Goal: Information Seeking & Learning: Learn about a topic

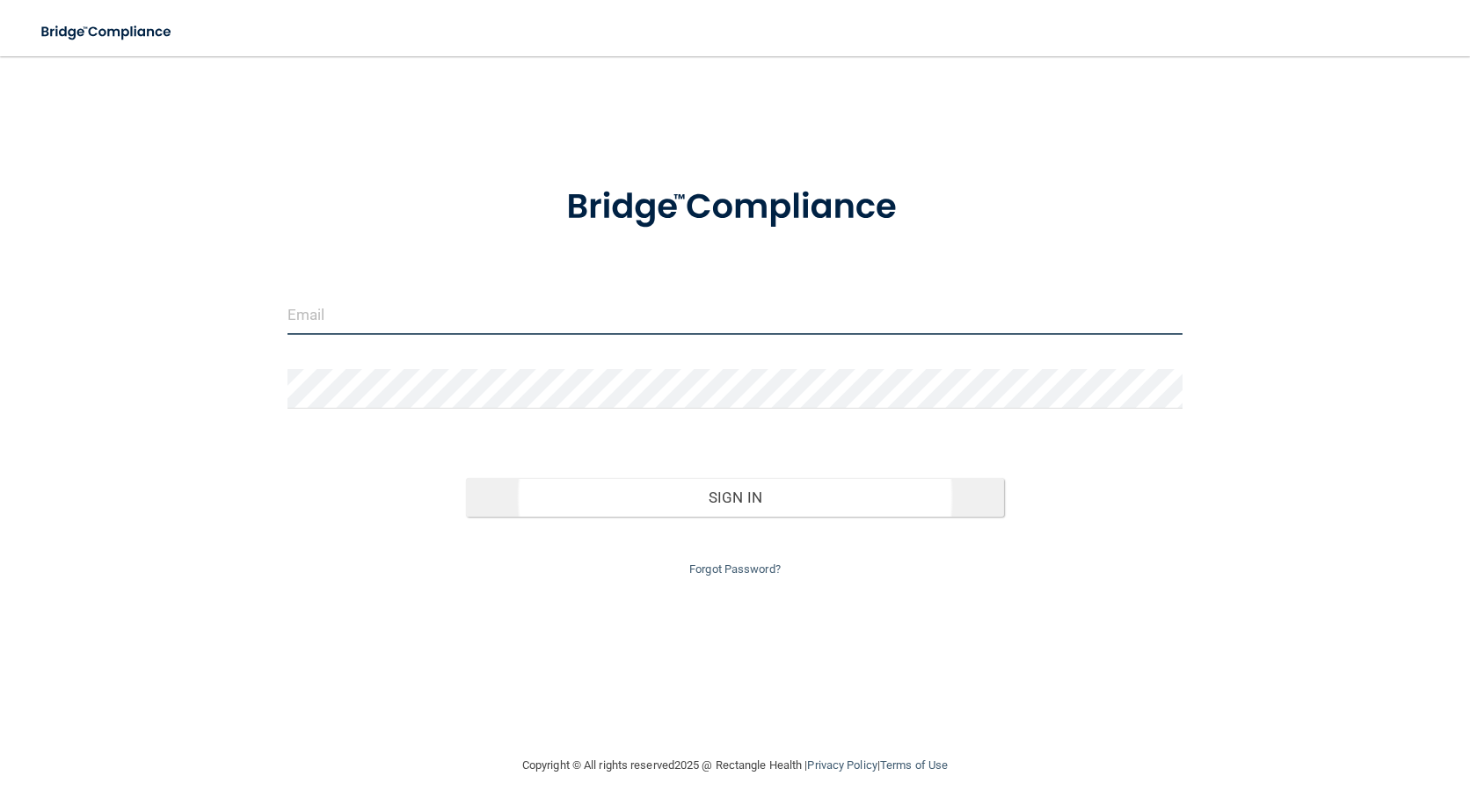
type input "[EMAIL_ADDRESS][DOMAIN_NAME]"
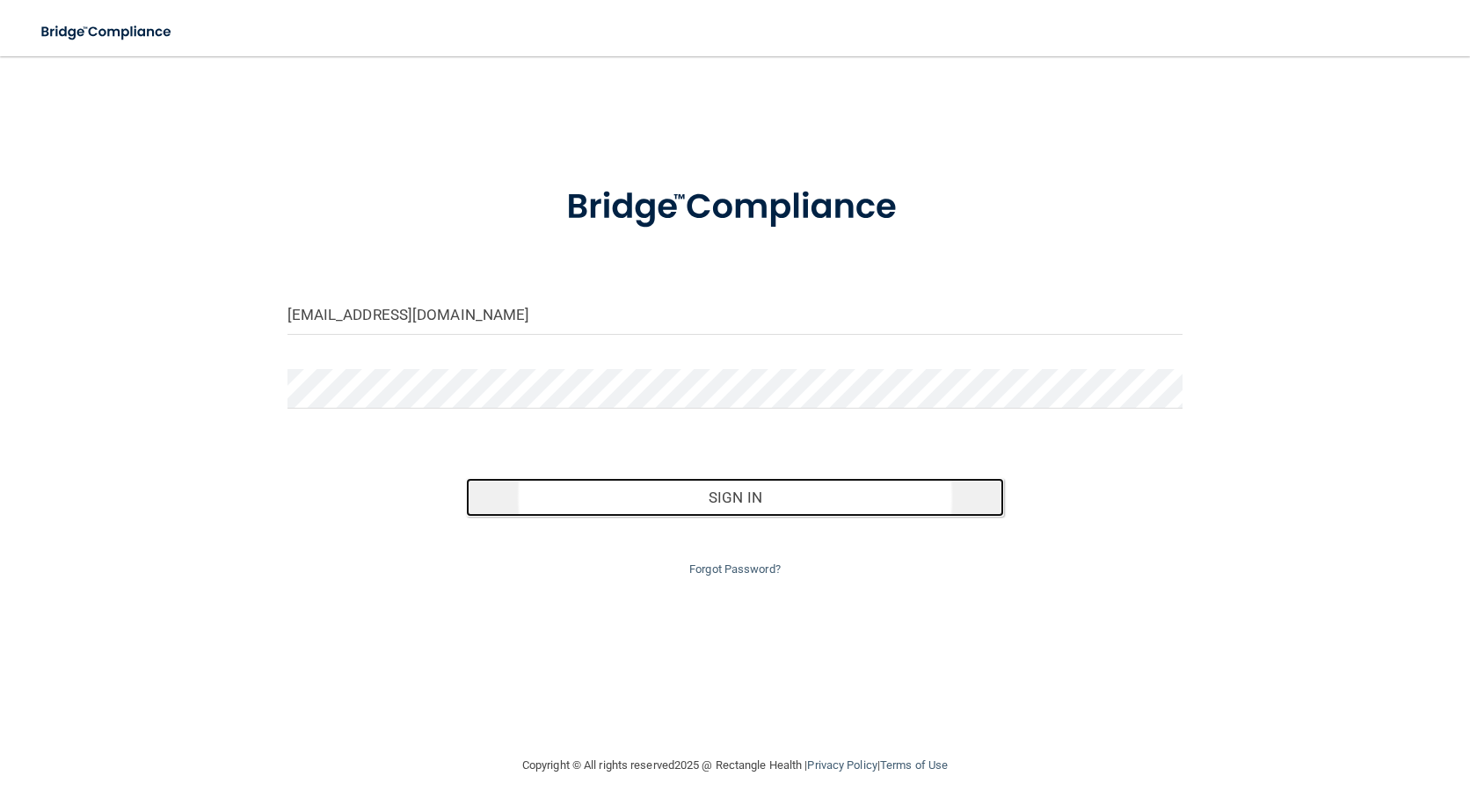
click at [756, 492] on button "Sign In" at bounding box center [735, 498] width 538 height 39
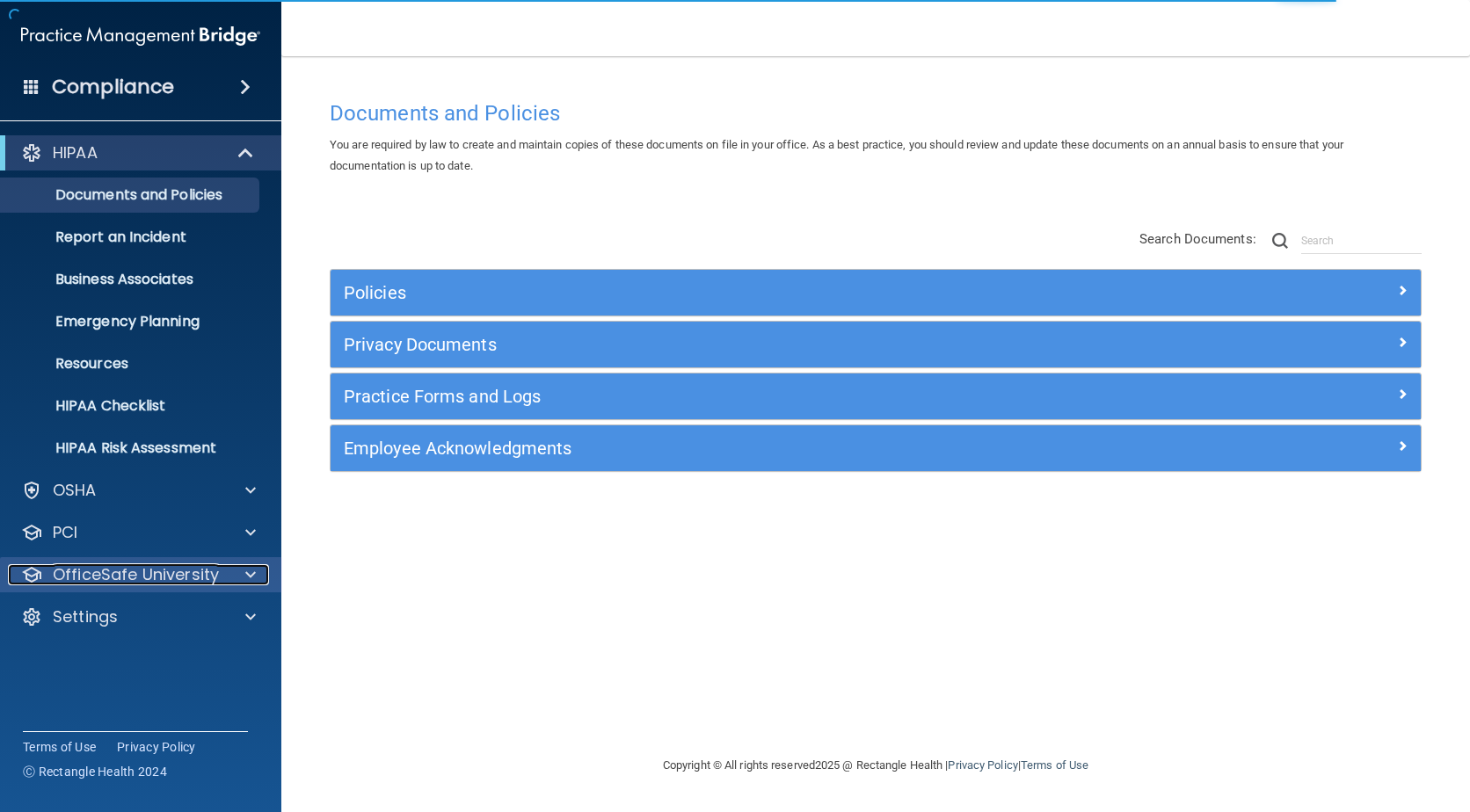
click at [144, 572] on p "OfficeSafe University" at bounding box center [136, 574] width 166 height 21
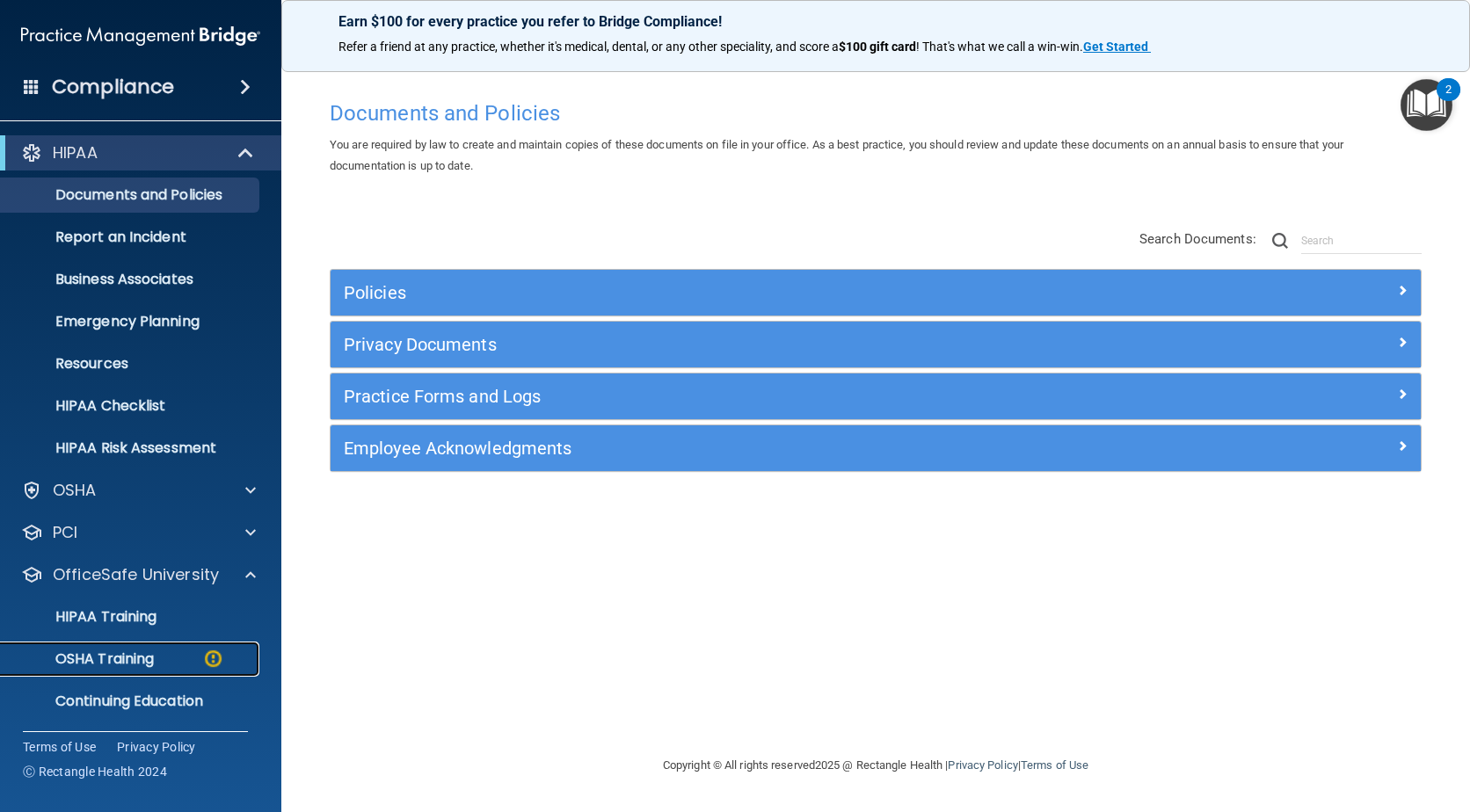
click at [137, 656] on p "OSHA Training" at bounding box center [83, 658] width 143 height 17
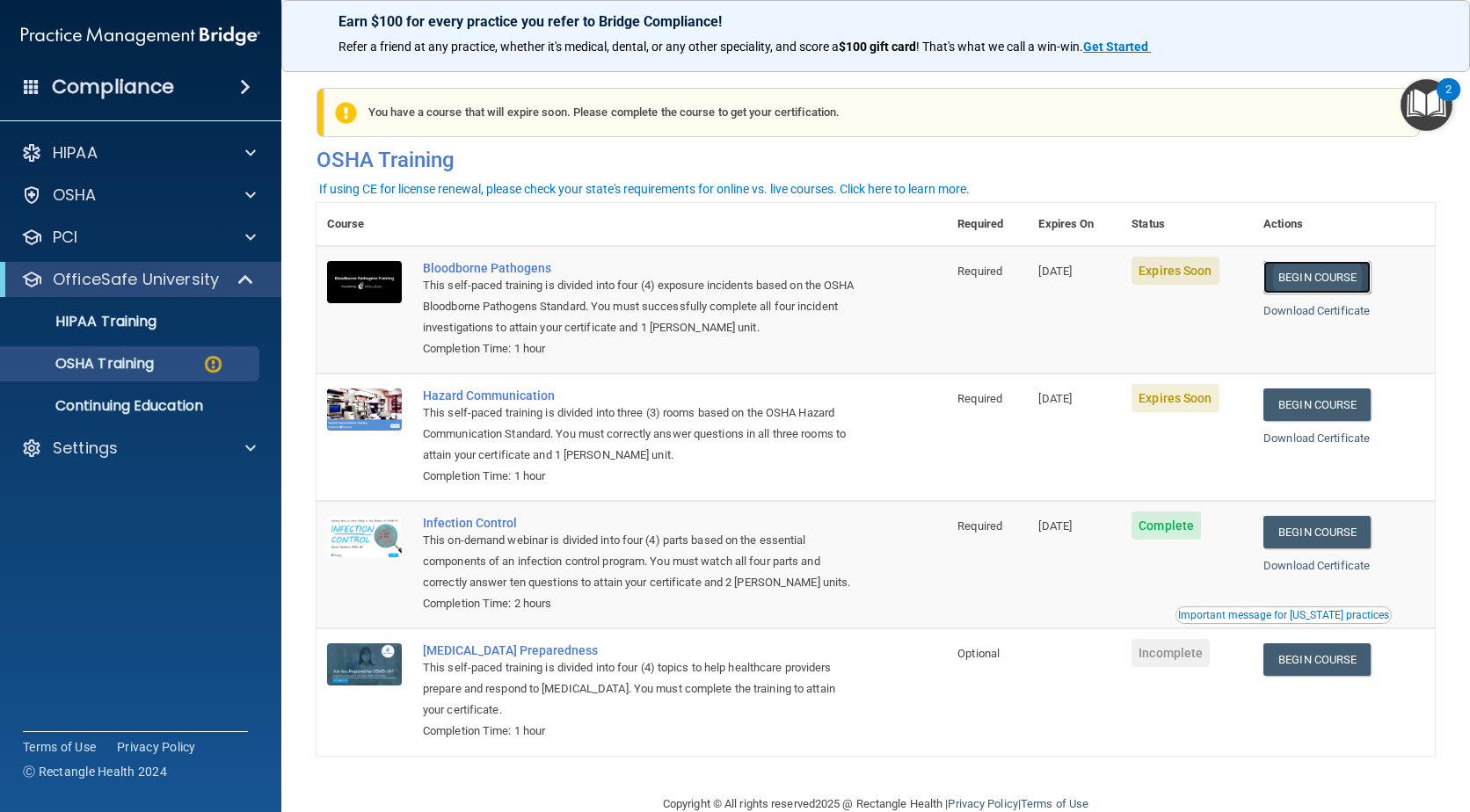
click at [1314, 276] on link "Begin Course" at bounding box center [1317, 277] width 108 height 33
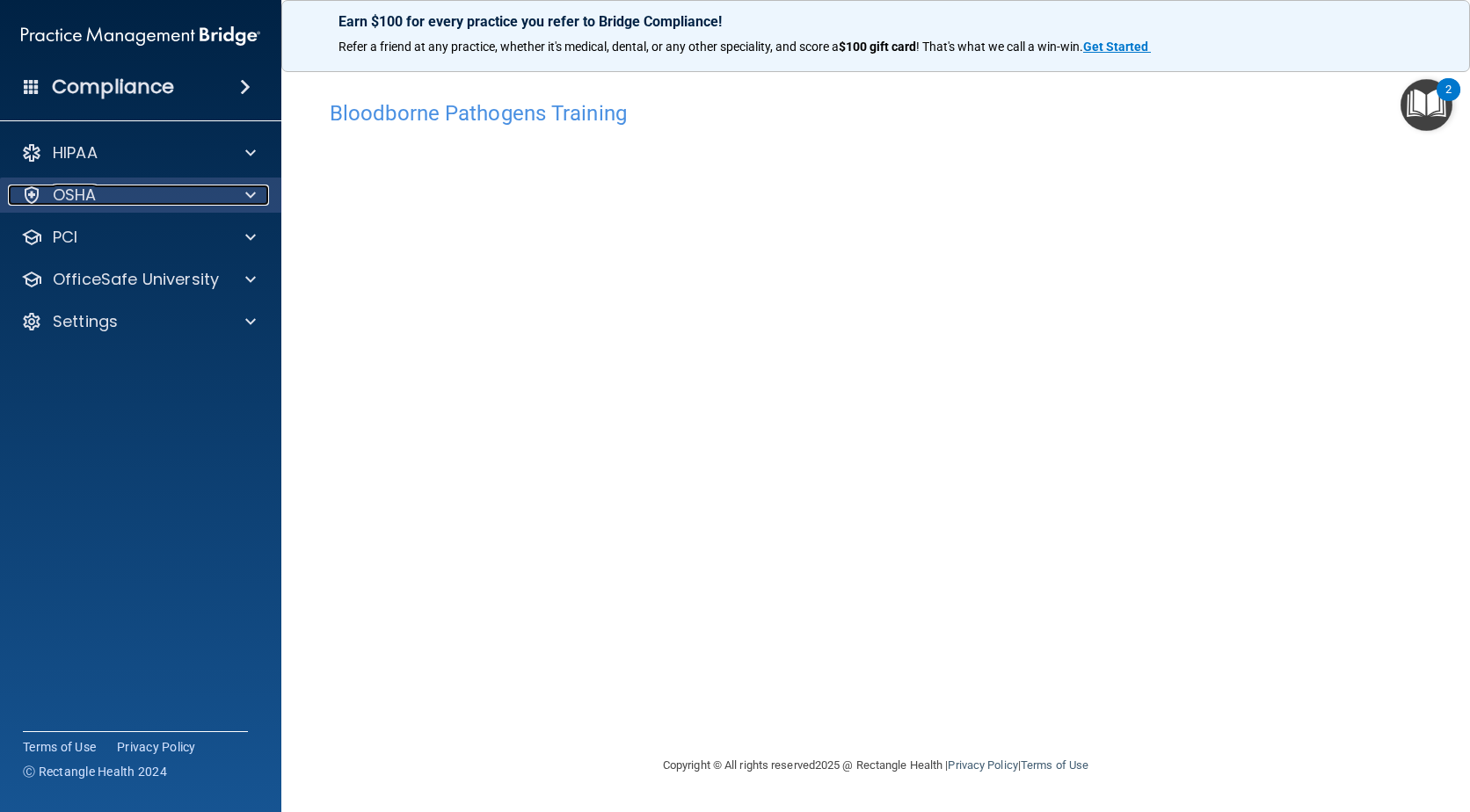
click at [232, 191] on div at bounding box center [248, 194] width 44 height 21
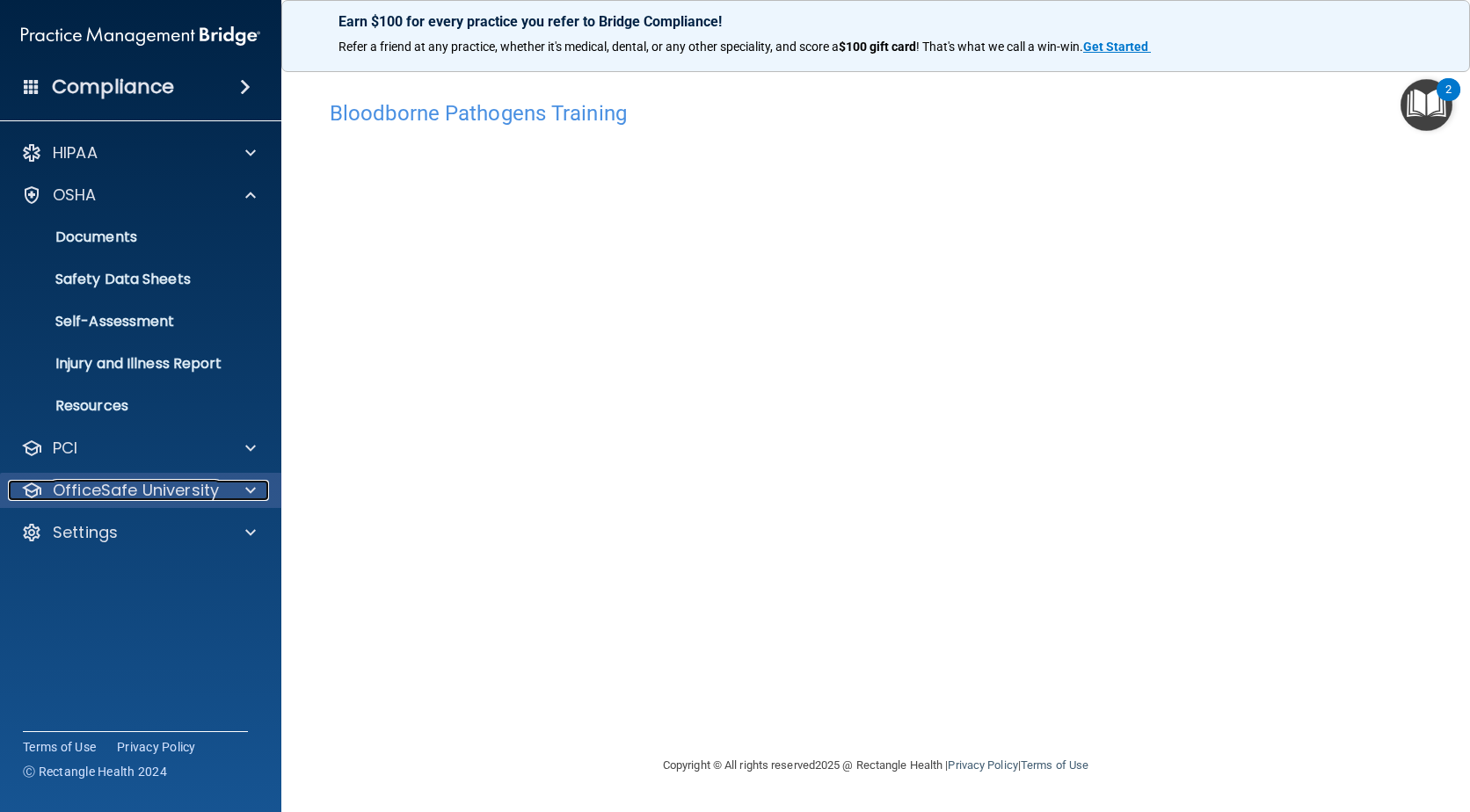
click at [187, 494] on p "OfficeSafe University" at bounding box center [136, 490] width 166 height 21
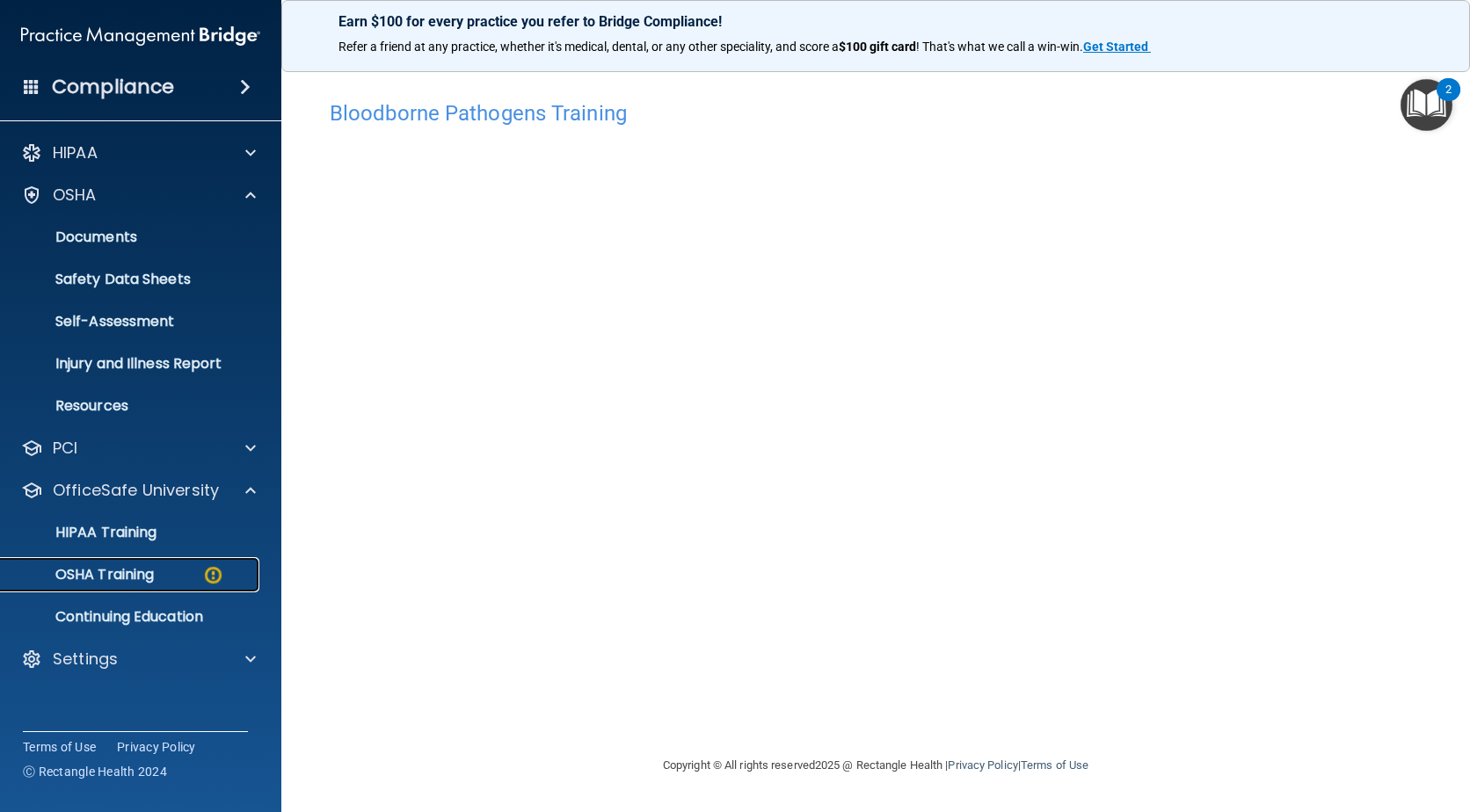
click at [147, 570] on p "OSHA Training" at bounding box center [83, 574] width 143 height 17
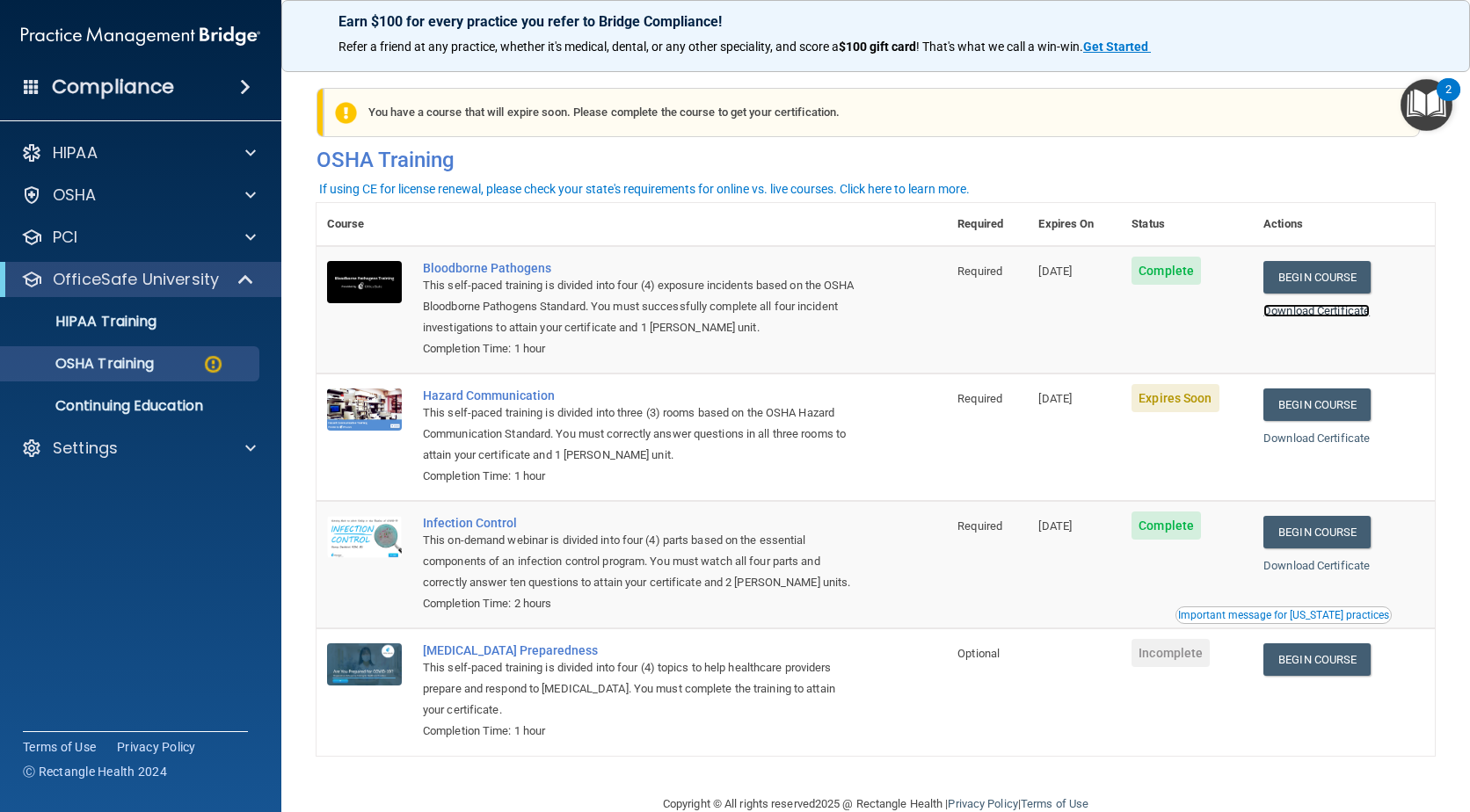
click at [1305, 309] on link "Download Certificate" at bounding box center [1317, 311] width 107 height 14
click at [472, 399] on div "Hazard Communication" at bounding box center [641, 396] width 436 height 14
